Goal: Task Accomplishment & Management: Manage account settings

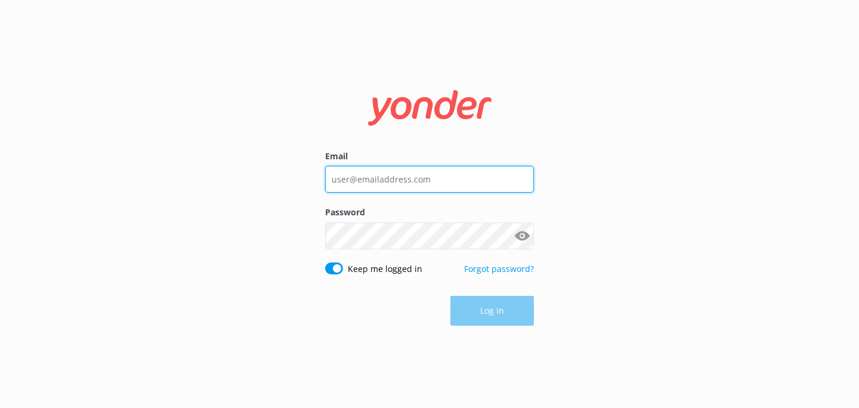
click at [400, 187] on input "Email" at bounding box center [429, 179] width 209 height 27
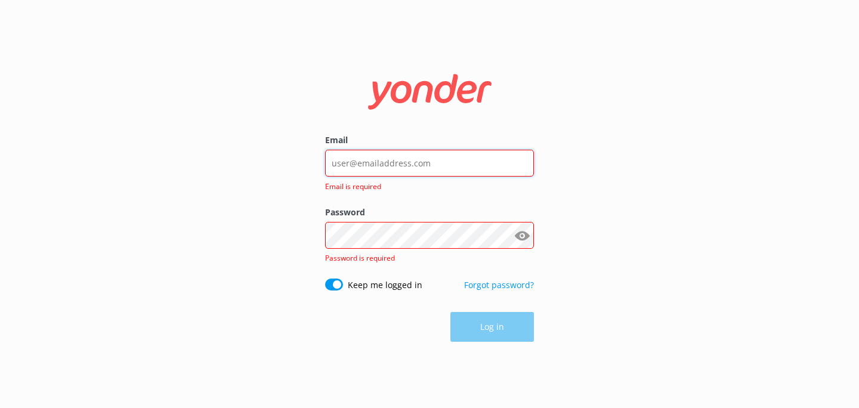
type input "[EMAIL_ADDRESS][DOMAIN_NAME]"
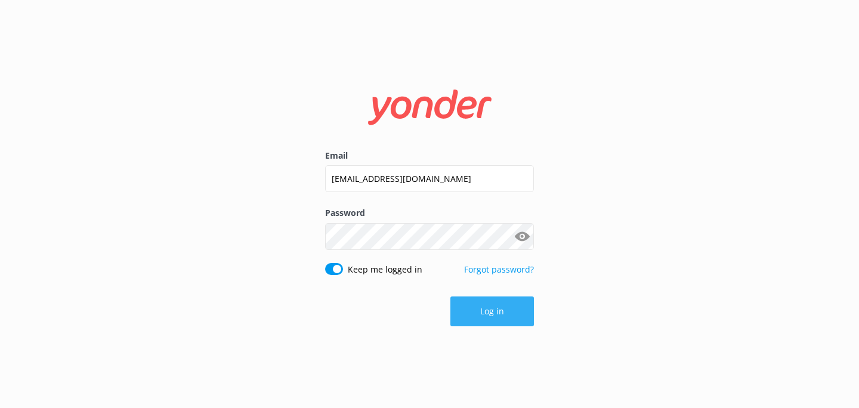
click at [481, 311] on button "Log in" at bounding box center [491, 311] width 83 height 30
